Goal: Information Seeking & Learning: Compare options

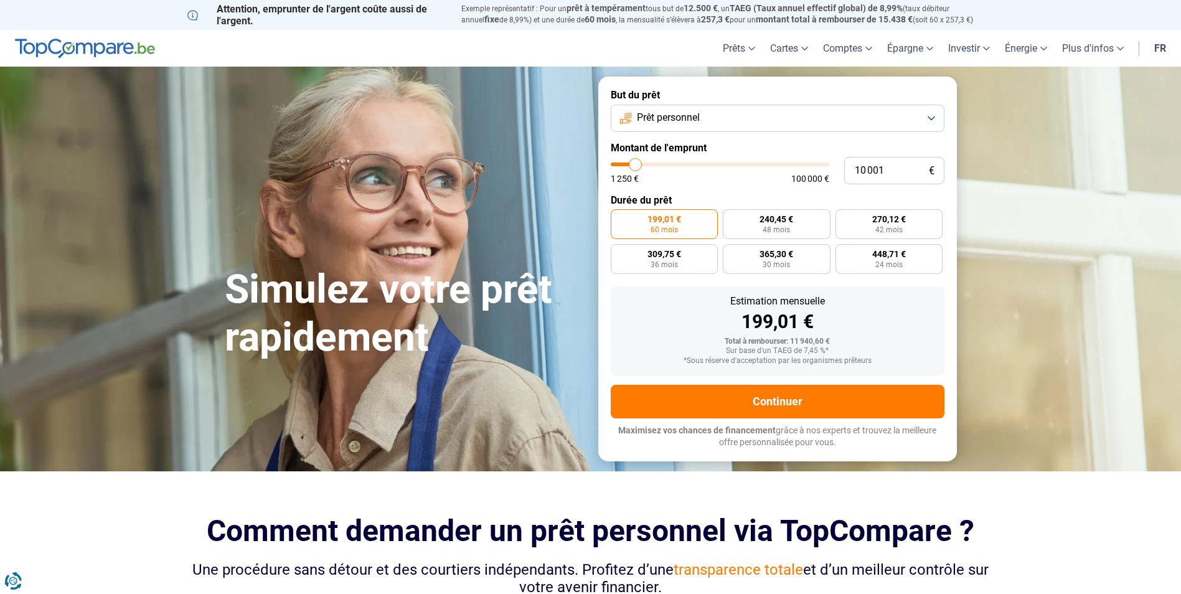
type input "9 750"
type input "9750"
type input "9 500"
type input "9500"
type input "8 250"
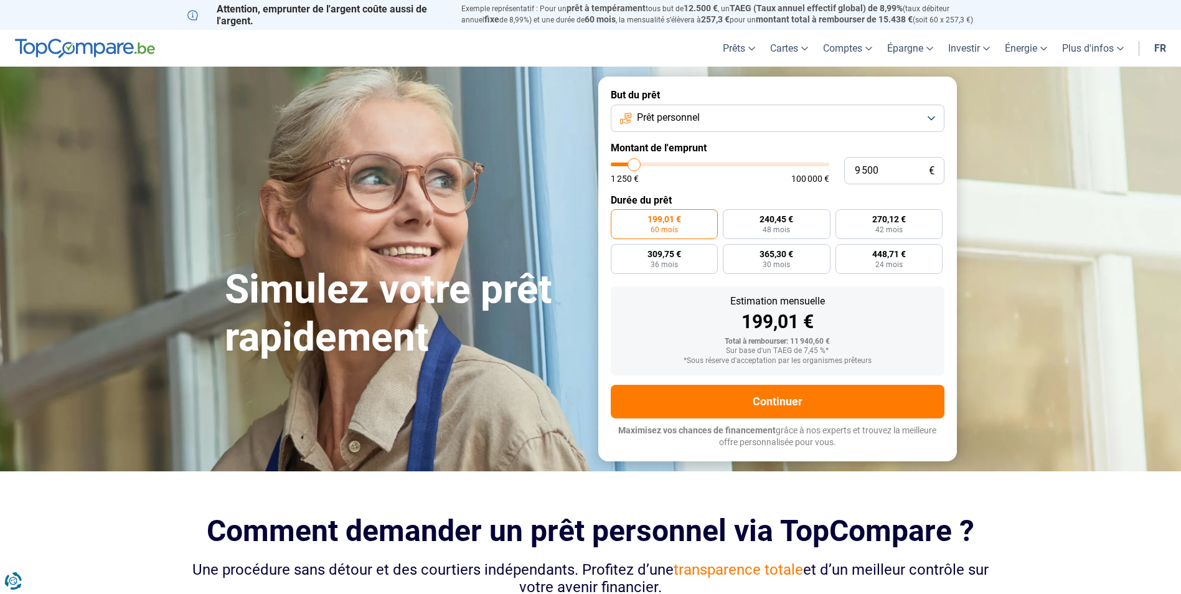
type input "8250"
type input "8 000"
type input "8000"
type input "7 500"
type input "7500"
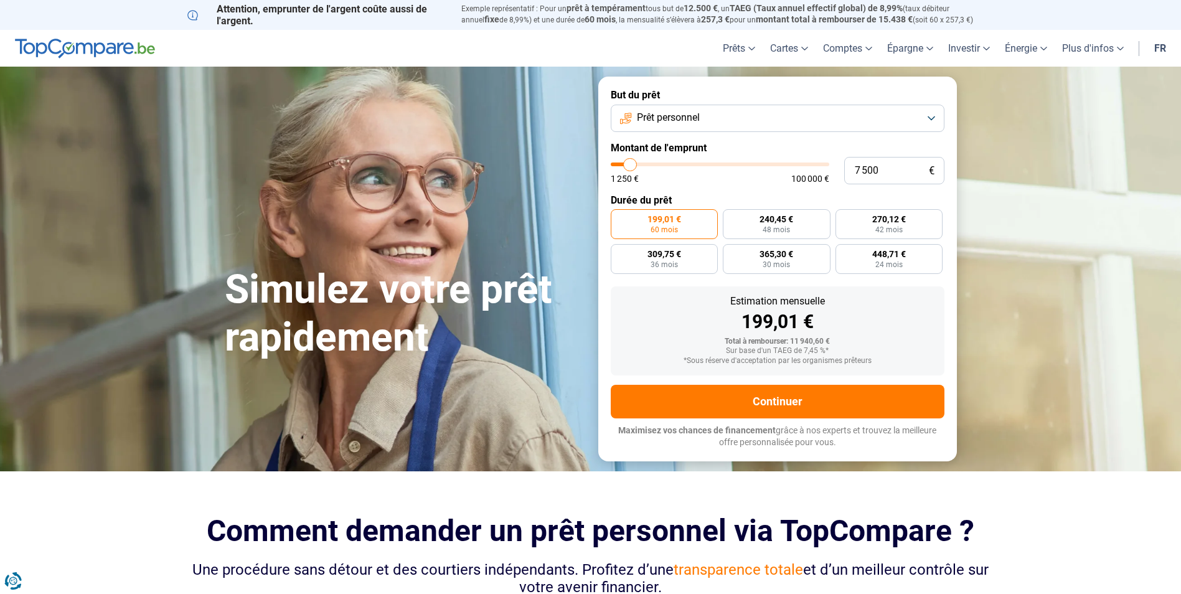
type input "6 750"
type input "6750"
type input "6 000"
type input "6000"
type input "5 750"
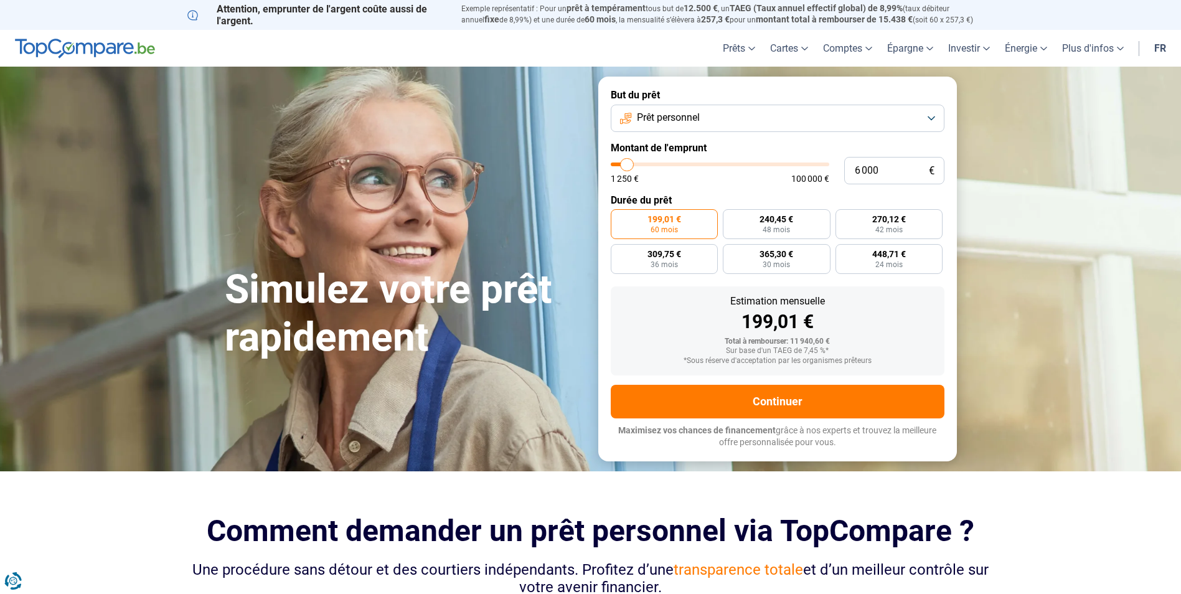
type input "5750"
type input "5 500"
type input "5500"
type input "5 250"
type input "5250"
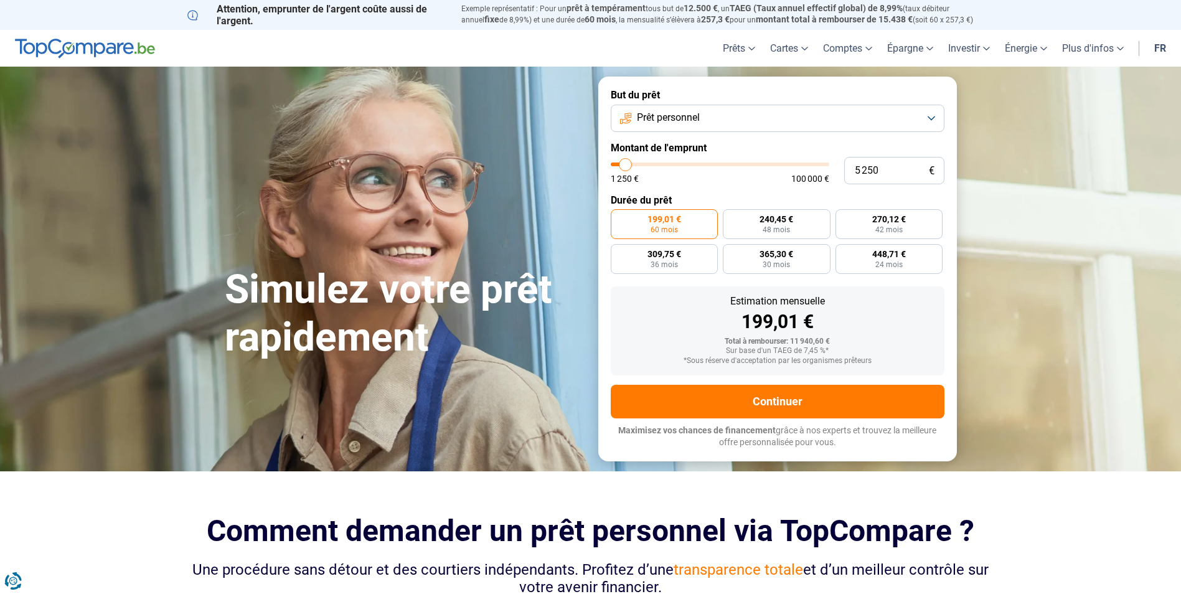
type input "4 500"
type input "4500"
type input "4 250"
type input "4250"
type input "1 250"
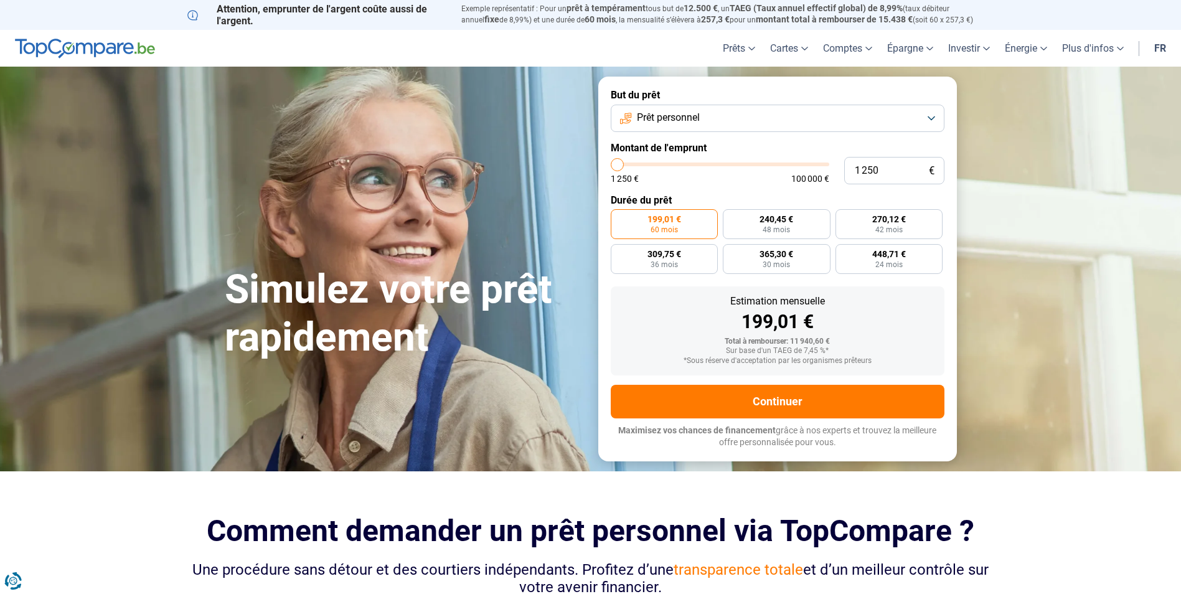
drag, startPoint x: 636, startPoint y: 164, endPoint x: 601, endPoint y: 169, distance: 35.3
type input "1250"
click at [611, 166] on input "range" at bounding box center [720, 164] width 218 height 4
radio input "true"
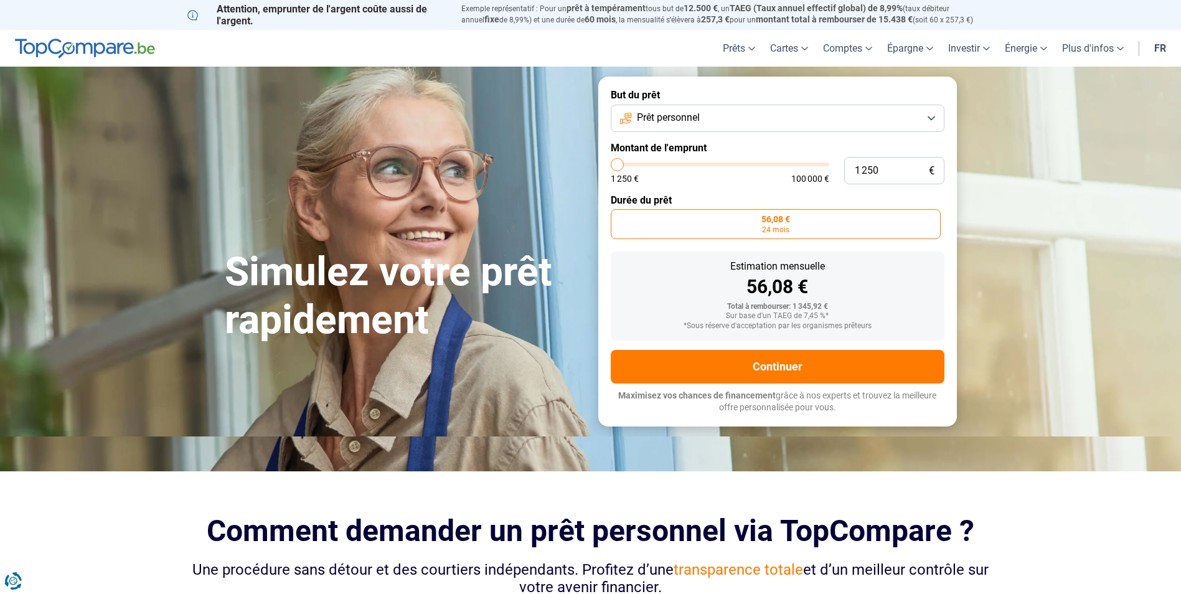
click at [601, 169] on form "But du prêt Prêt personnel Montant de l'emprunt 1 250 € 1 250 € 100 000 € Durée…" at bounding box center [777, 251] width 358 height 349
type input "2 500"
type input "2500"
type input "2 750"
type input "2750"
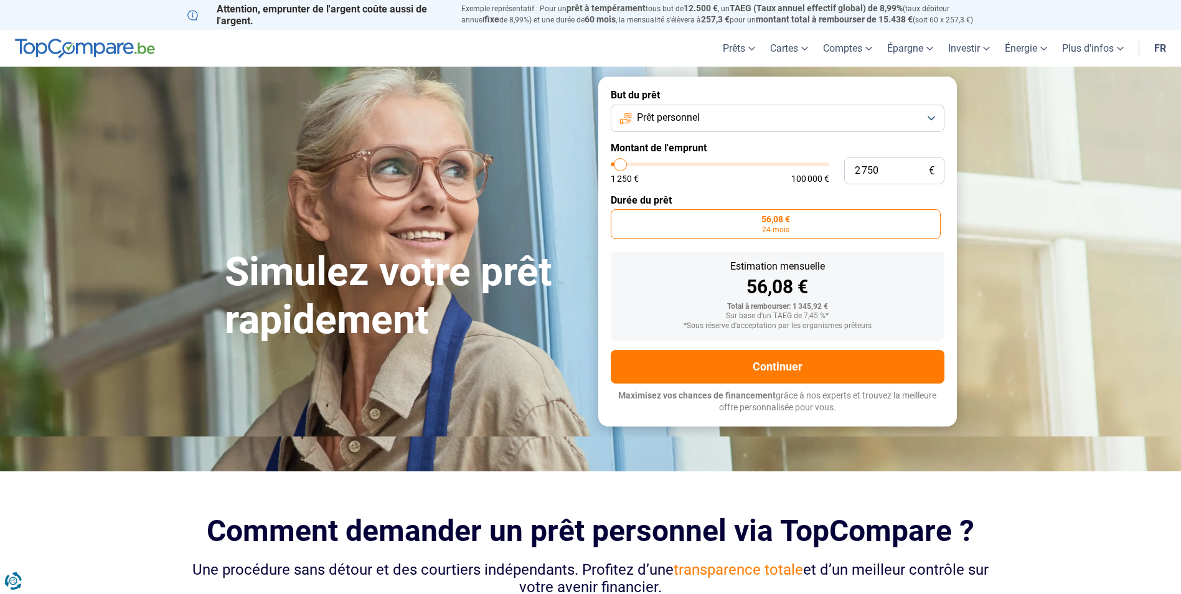
type input "3 000"
type input "3000"
type input "3 750"
type input "3750"
type input "4 250"
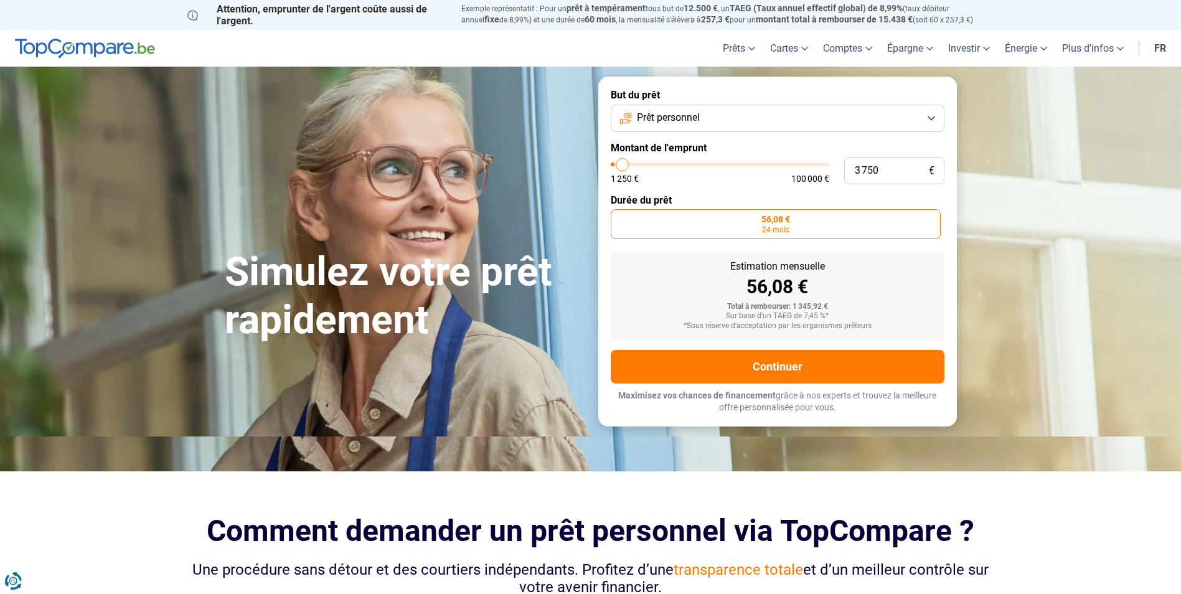
type input "4250"
type input "4 500"
type input "4500"
type input "5 000"
type input "5000"
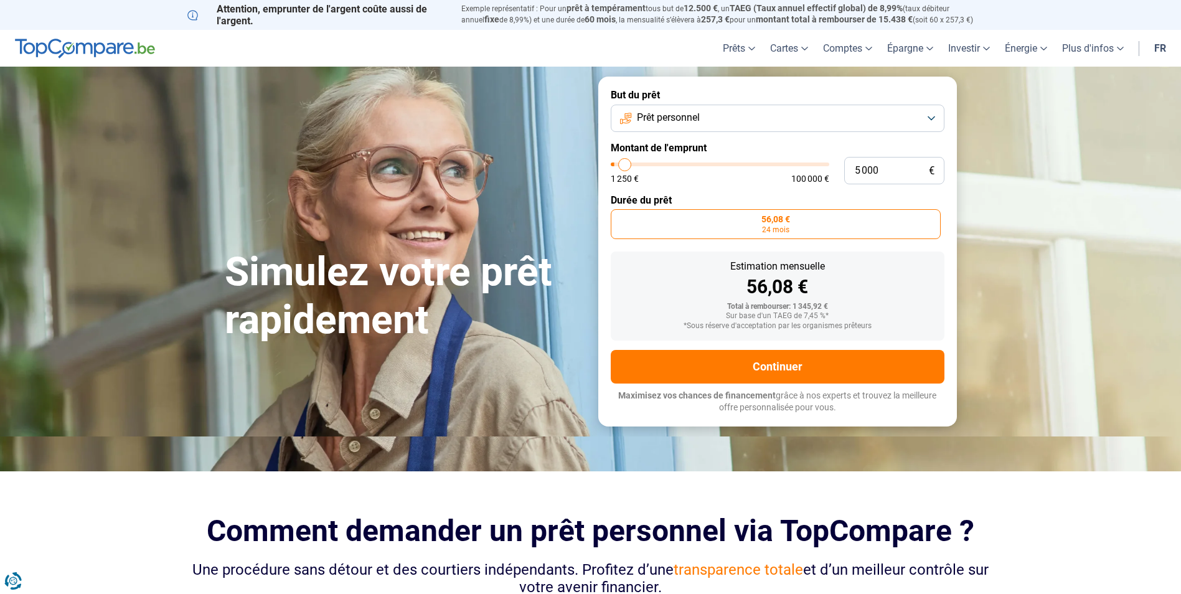
type input "5 250"
type input "5250"
type input "5 500"
type input "5500"
type input "5 750"
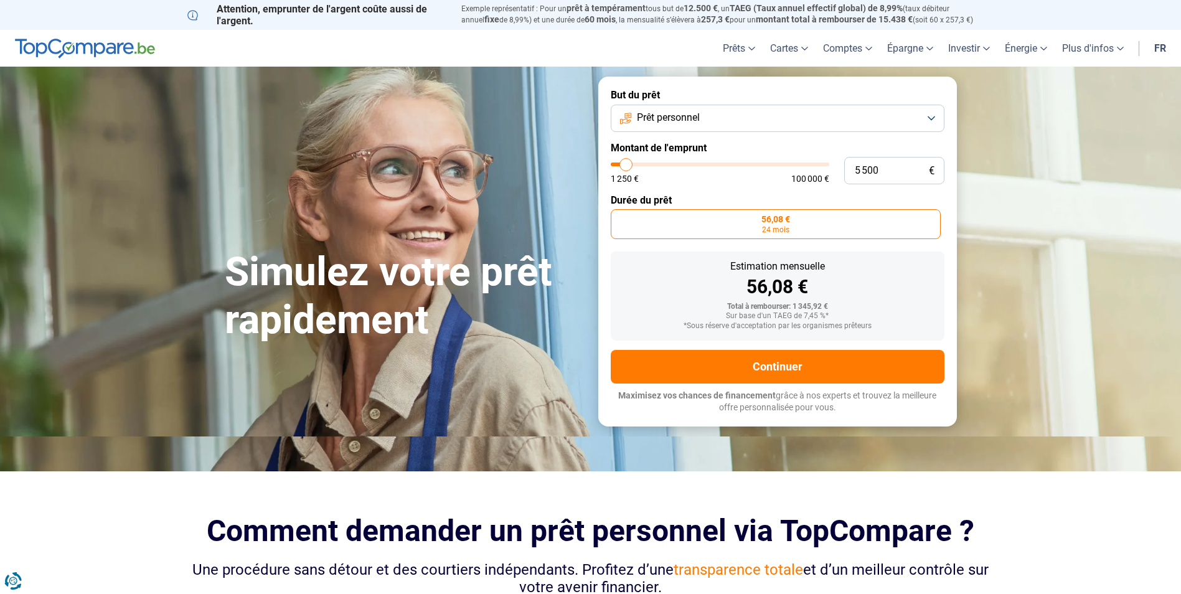
type input "5750"
type input "6 000"
type input "6000"
type input "6 500"
type input "6500"
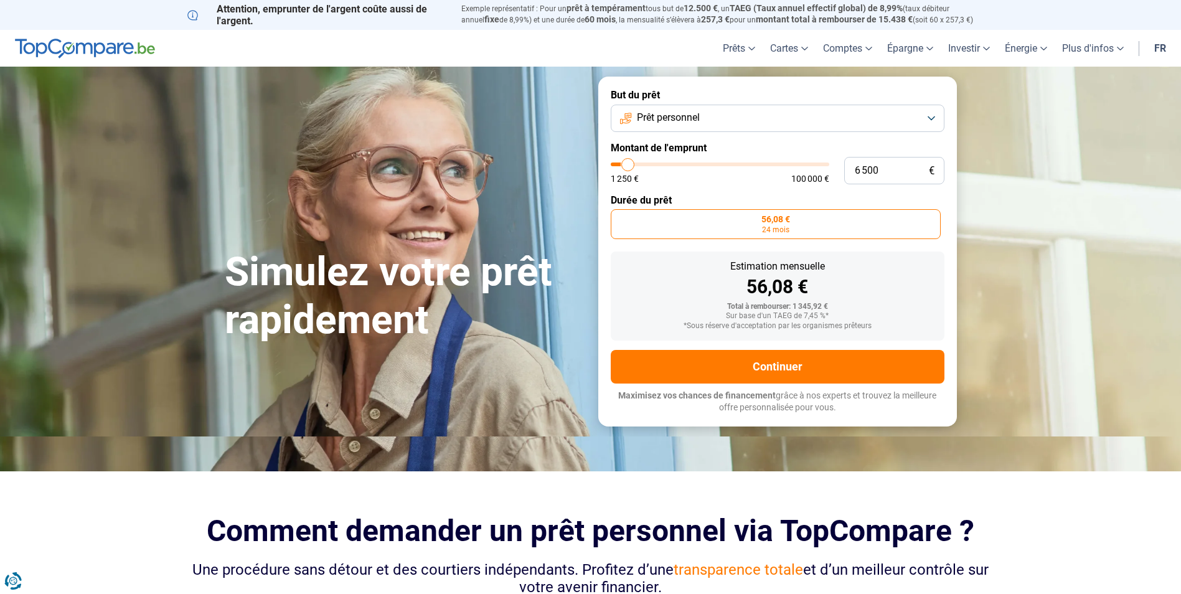
type input "6 750"
drag, startPoint x: 619, startPoint y: 166, endPoint x: 629, endPoint y: 166, distance: 9.4
type input "6750"
click at [629, 166] on input "range" at bounding box center [720, 164] width 218 height 4
radio input "false"
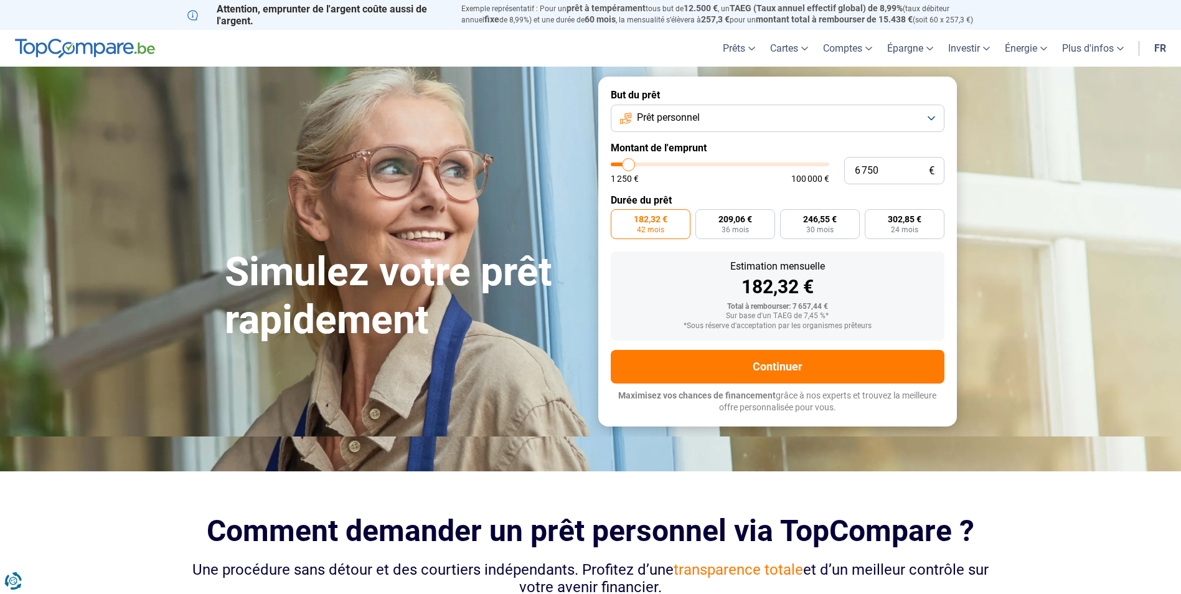
type input "6 500"
type input "6500"
type input "6 000"
type input "6000"
type input "5 750"
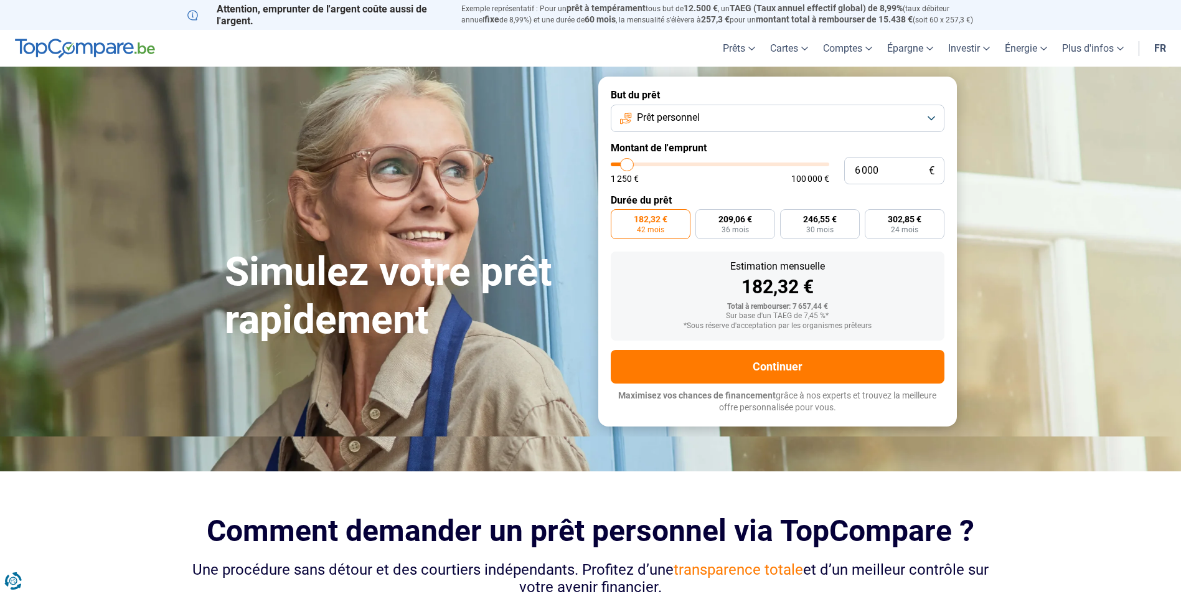
type input "5750"
type input "5 250"
type input "5250"
type input "4 500"
type input "4500"
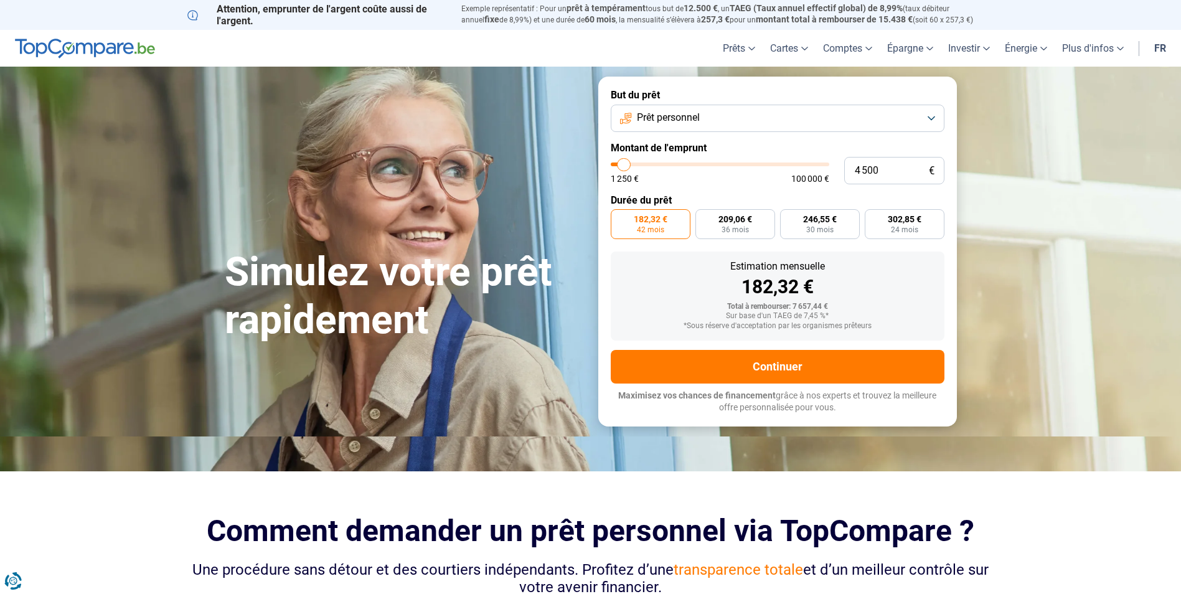
type input "4 250"
type input "4250"
type input "4 000"
type input "4000"
click at [623, 165] on input "range" at bounding box center [720, 164] width 218 height 4
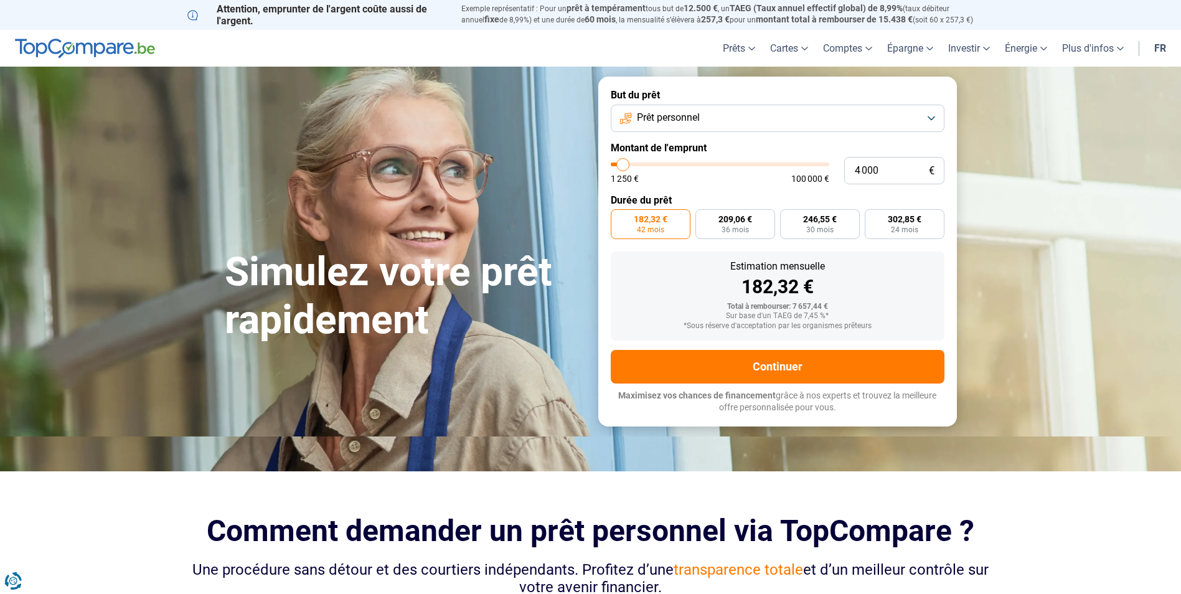
radio input "true"
type input "3 500"
type input "3500"
type input "2 750"
type input "2750"
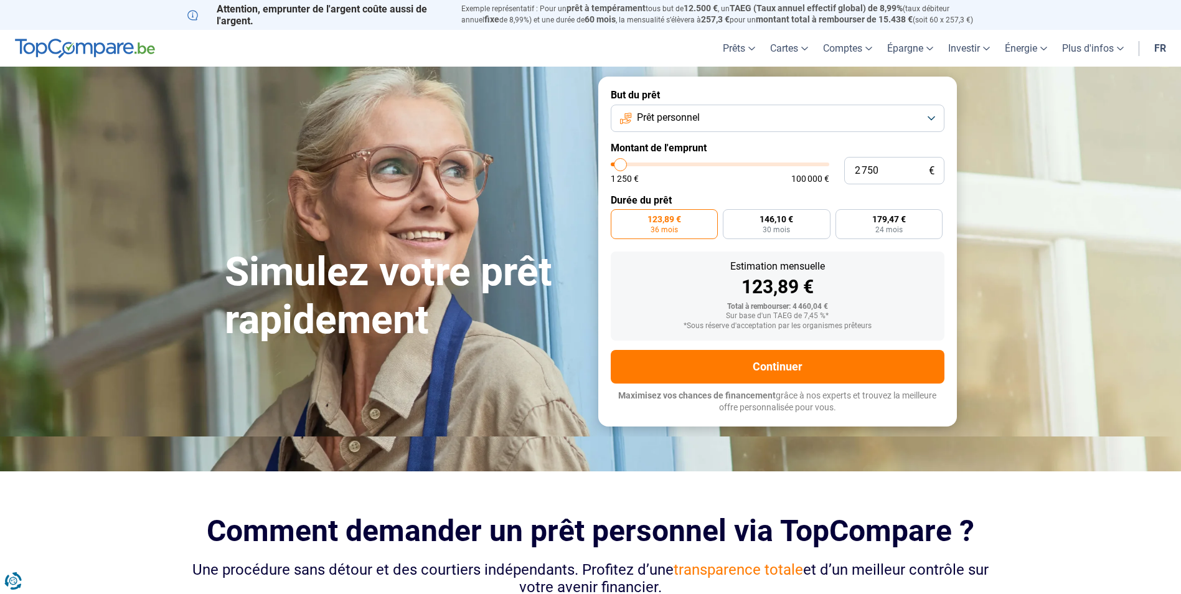
type input "2 500"
type input "2500"
type input "2 250"
type input "2250"
type input "2 500"
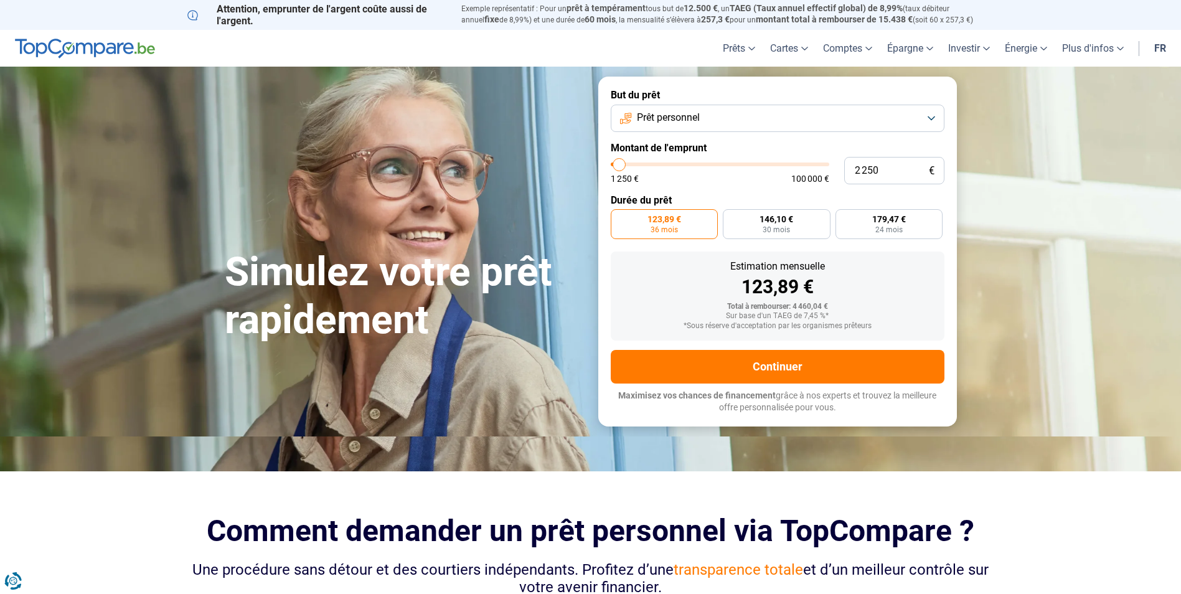
type input "2500"
type input "2 750"
type input "2750"
type input "3 000"
type input "3000"
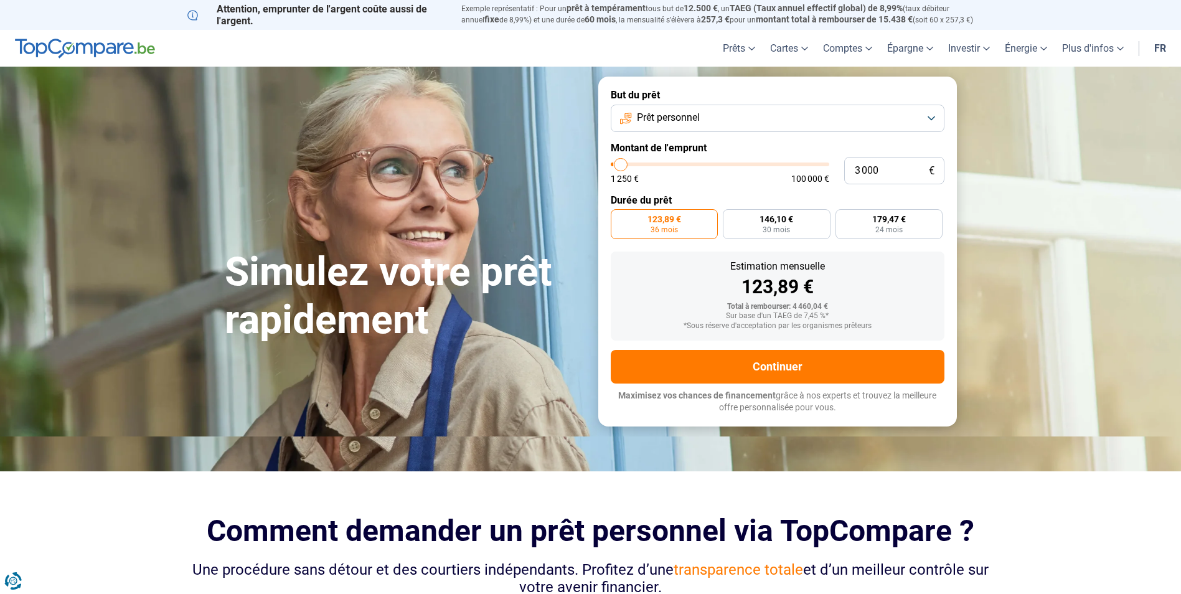
type input "3 500"
type input "3500"
type input "3 750"
type input "3750"
type input "4 000"
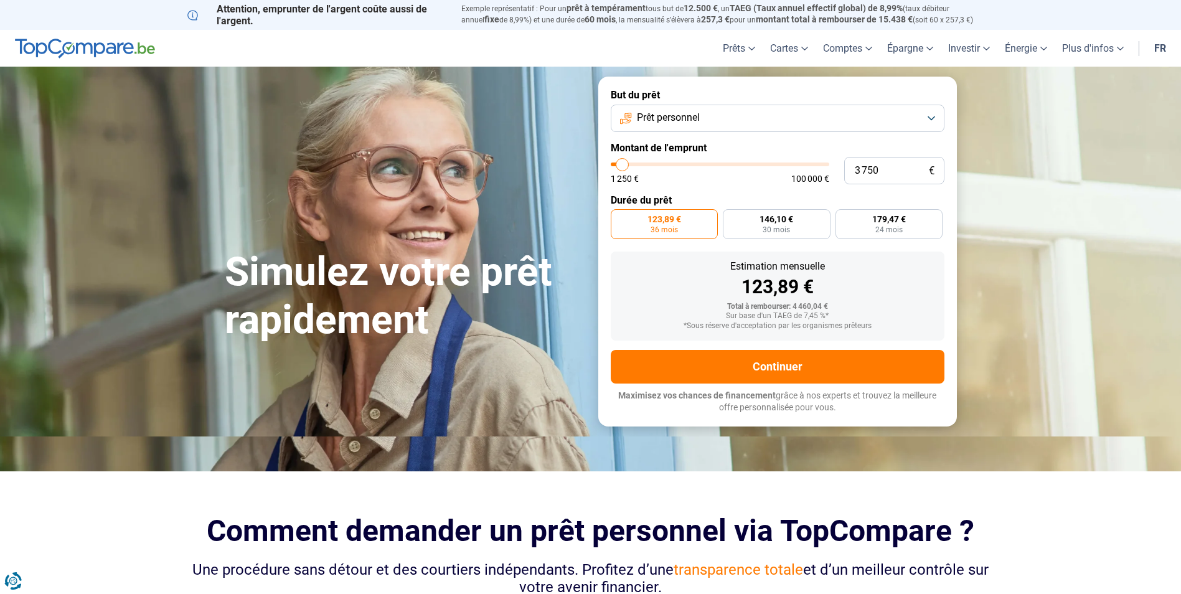
type input "4000"
type input "4 250"
type input "4250"
type input "4 500"
type input "4500"
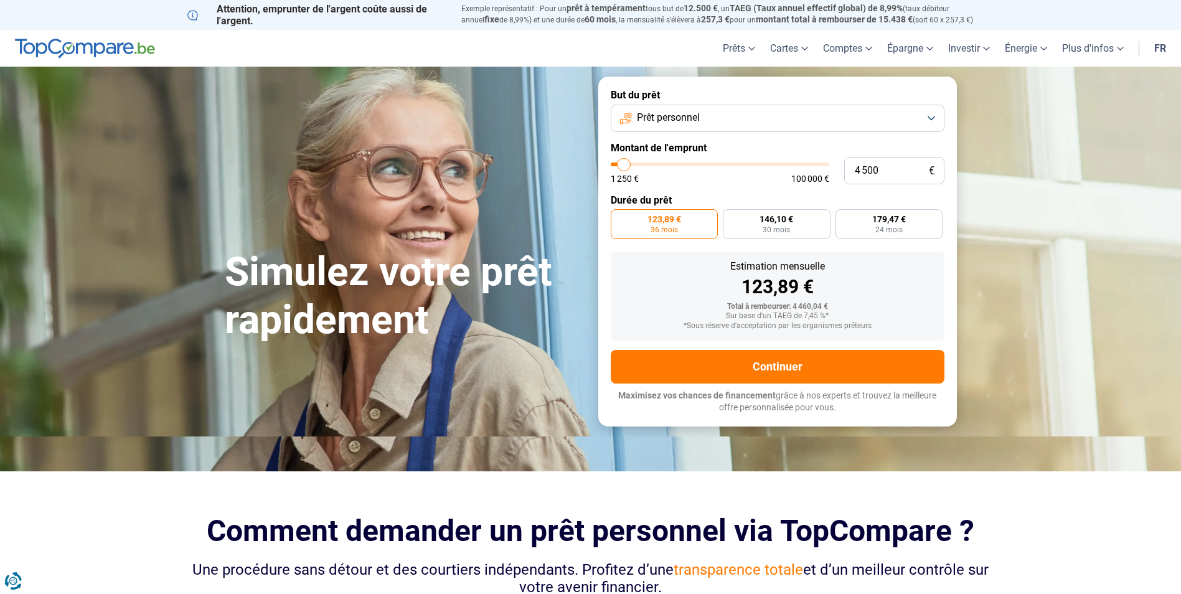
type input "4 000"
type input "4000"
type input "3 750"
type input "3750"
type input "3 500"
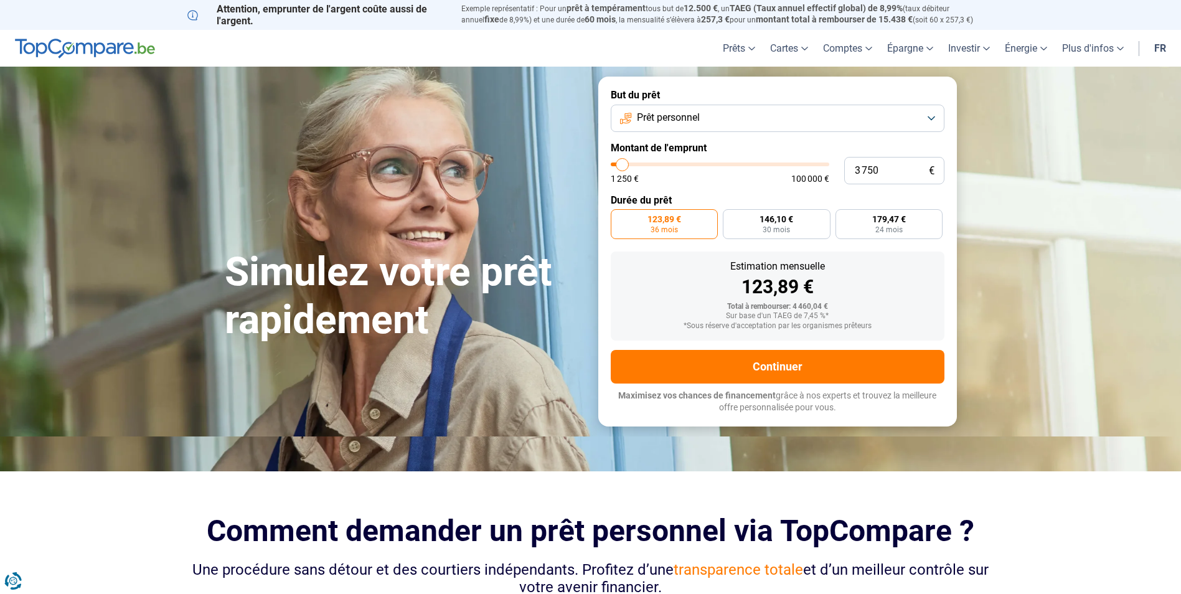
type input "3500"
type input "3 000"
type input "3000"
type input "2 750"
type input "2750"
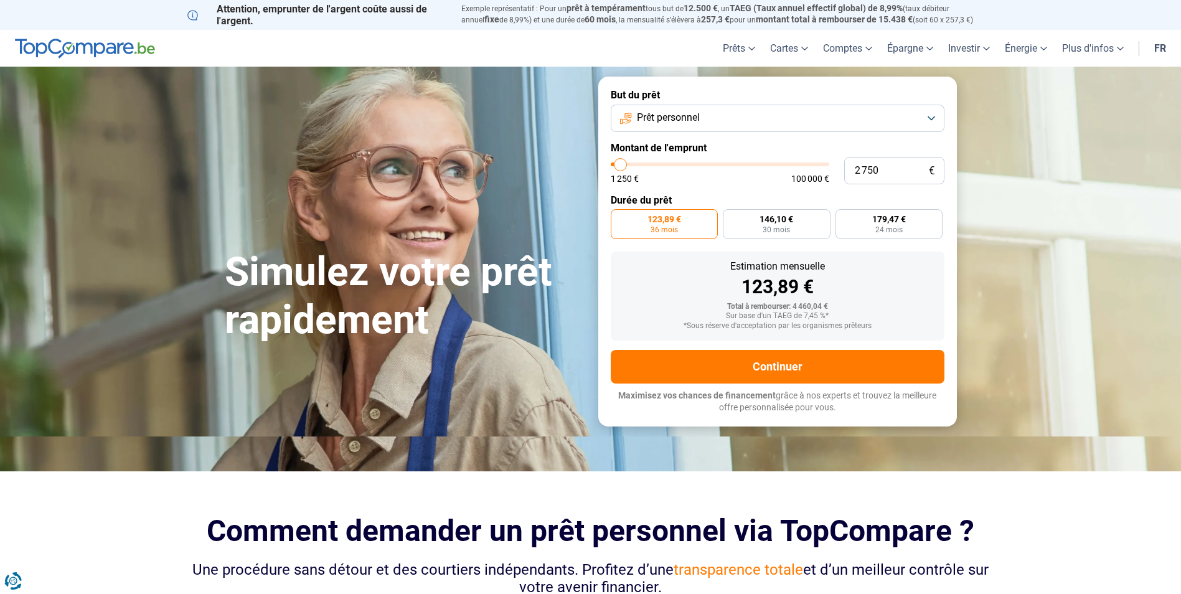
type input "2 500"
type input "2500"
type input "2 250"
type input "2250"
type input "2 500"
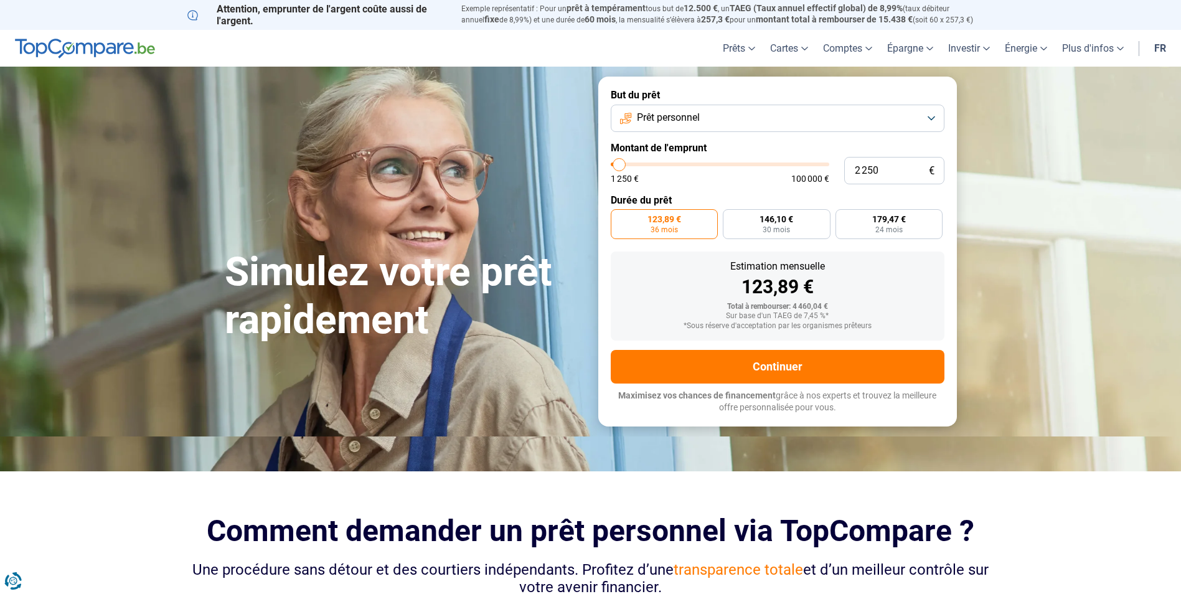
type input "2500"
type input "2 750"
type input "2750"
type input "3 000"
type input "3000"
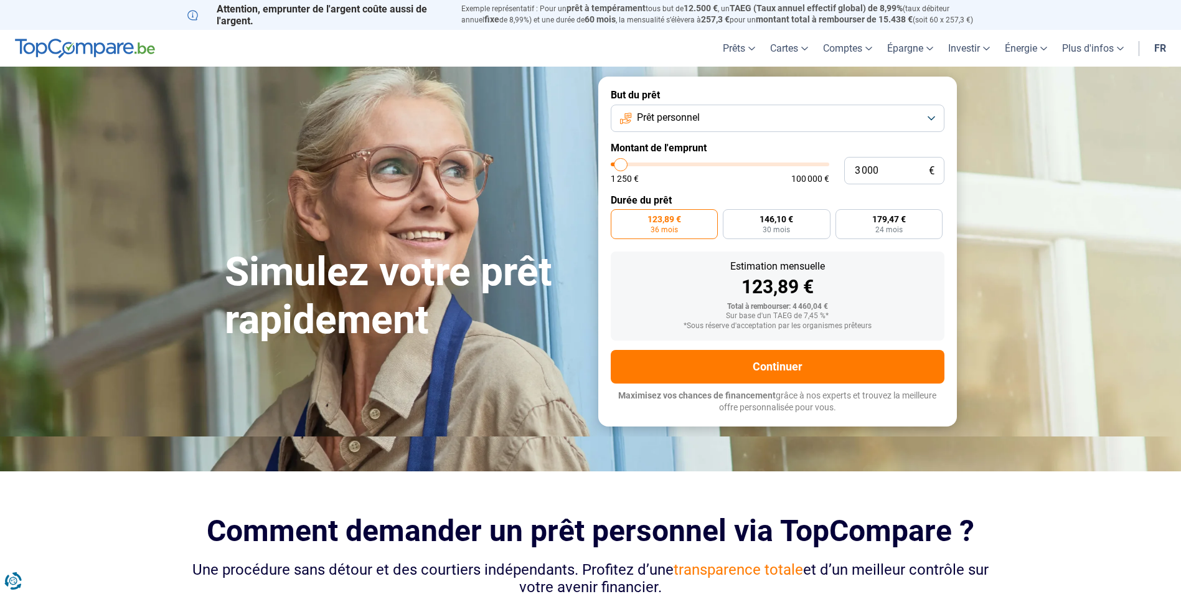
type input "3 500"
type input "3500"
type input "3 750"
type input "3750"
type input "4 000"
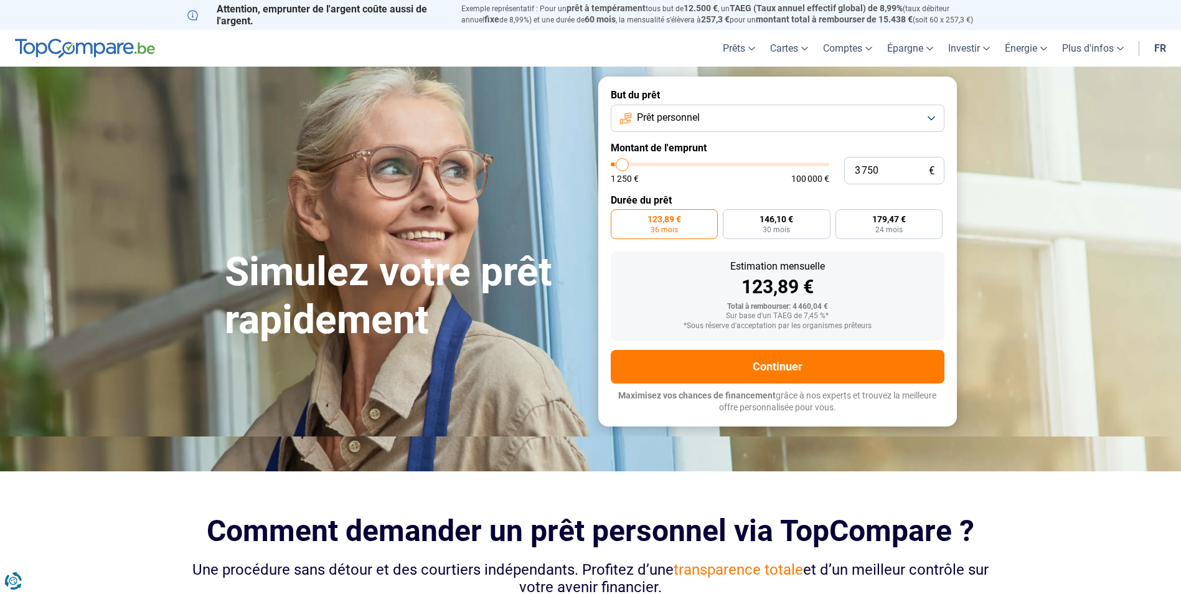
type input "4000"
type input "4 250"
type input "4250"
type input "4 000"
type input "4000"
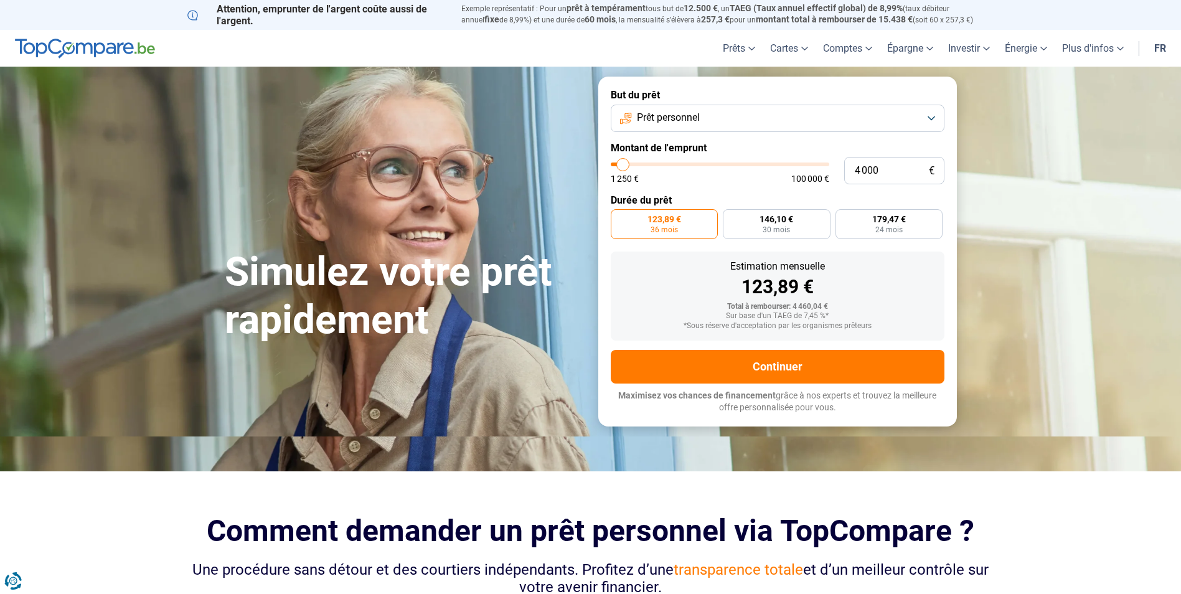
type input "3 750"
type input "3750"
type input "3 500"
type input "3500"
click at [622, 164] on input "range" at bounding box center [720, 164] width 218 height 4
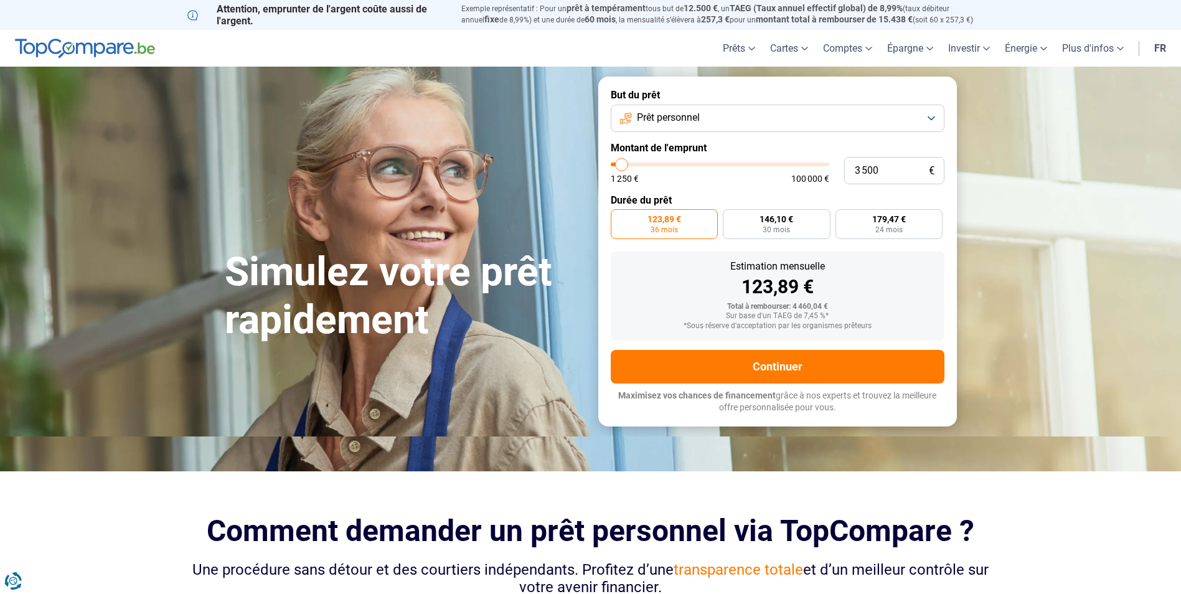
radio input "true"
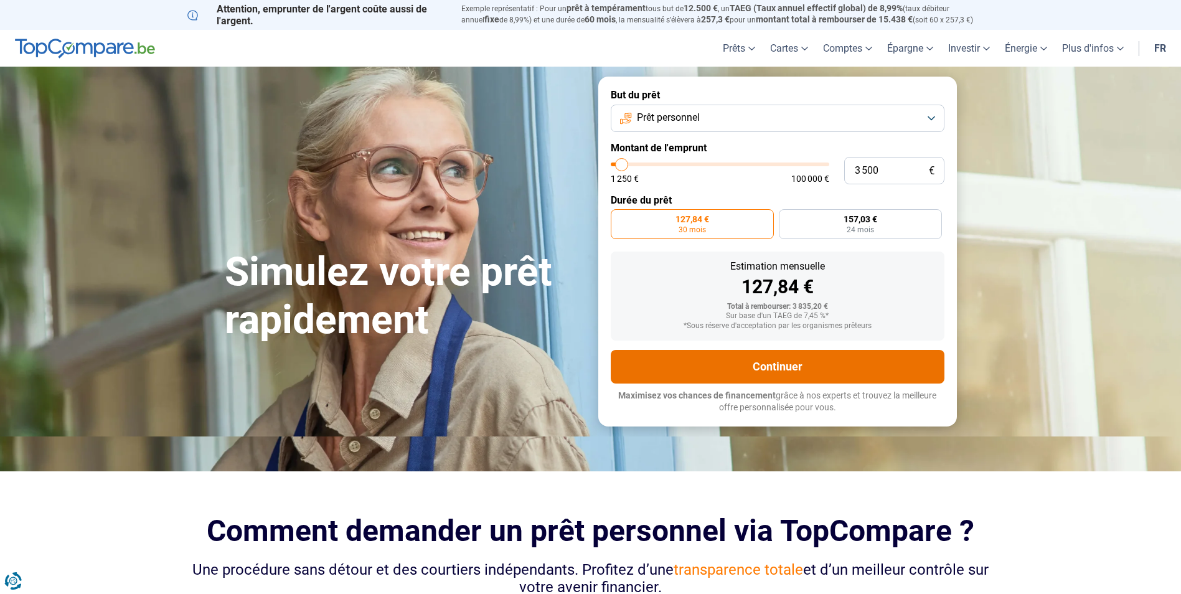
click at [793, 362] on button "Continuer" at bounding box center [778, 367] width 334 height 34
